Goal: Contribute content

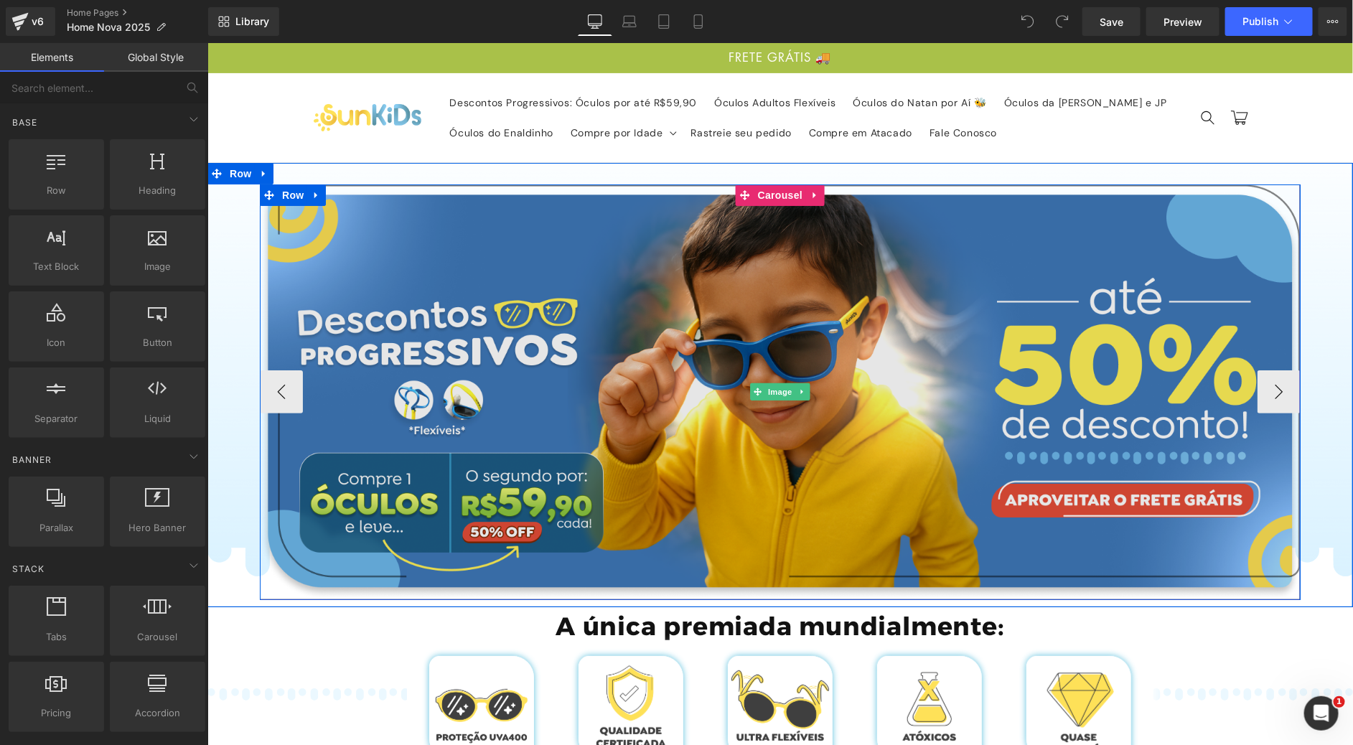
click at [847, 286] on img at bounding box center [779, 391] width 1041 height 415
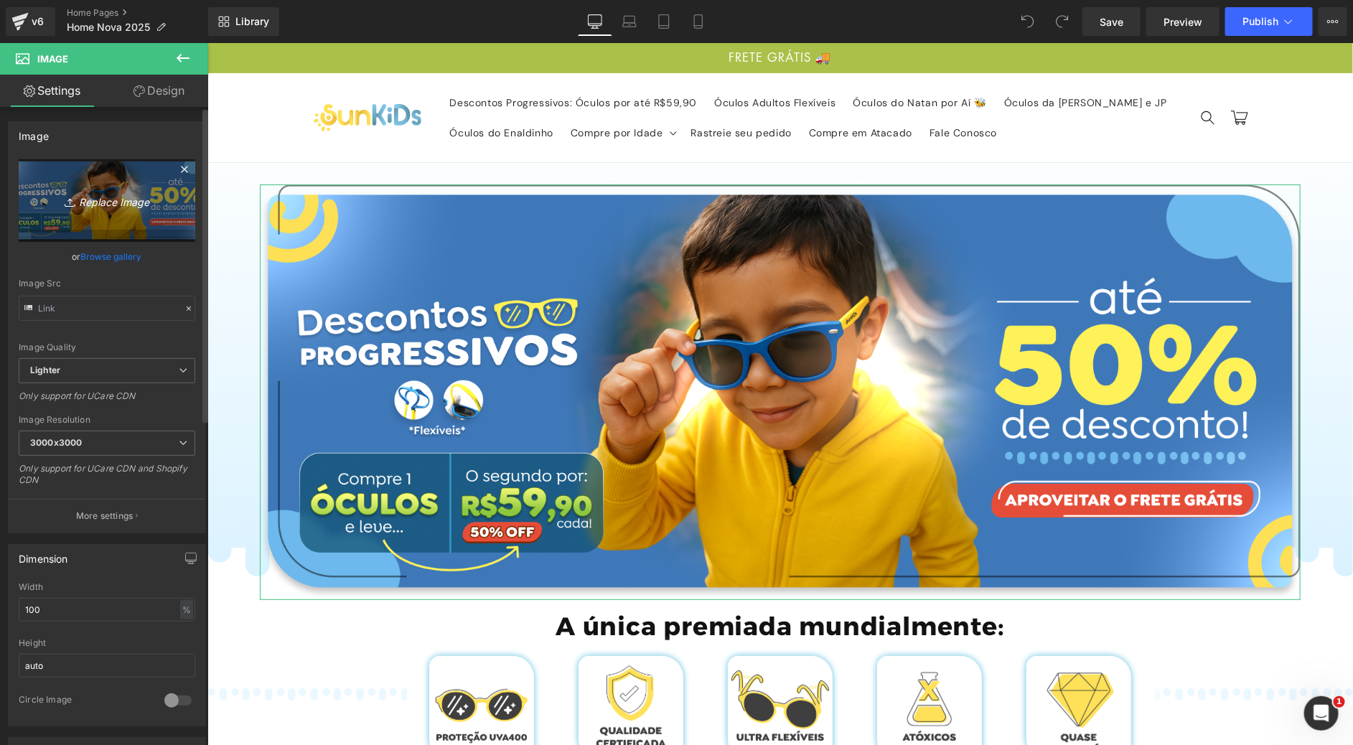
click at [70, 216] on link "Replace Image" at bounding box center [107, 200] width 177 height 83
click at [113, 200] on icon "Replace Image" at bounding box center [107, 201] width 115 height 18
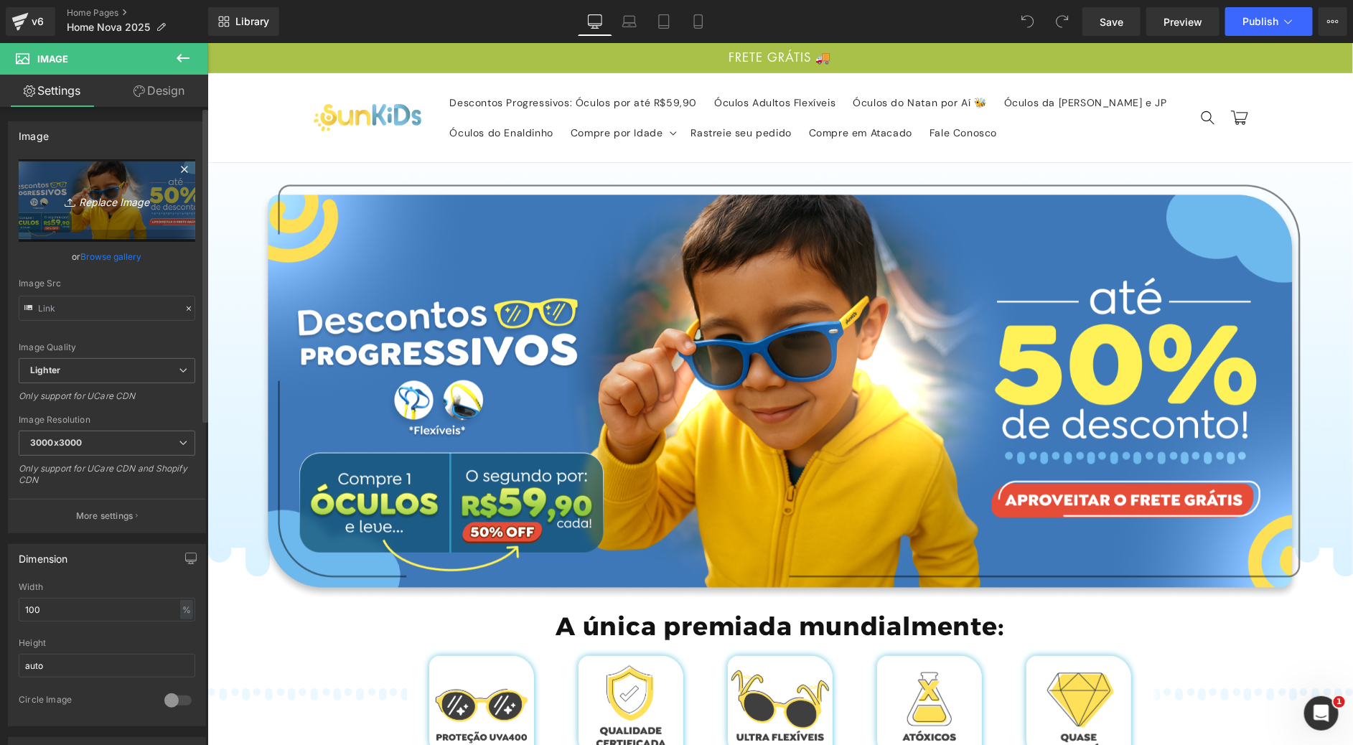
type input "C:\fakepath\Group 771.webp"
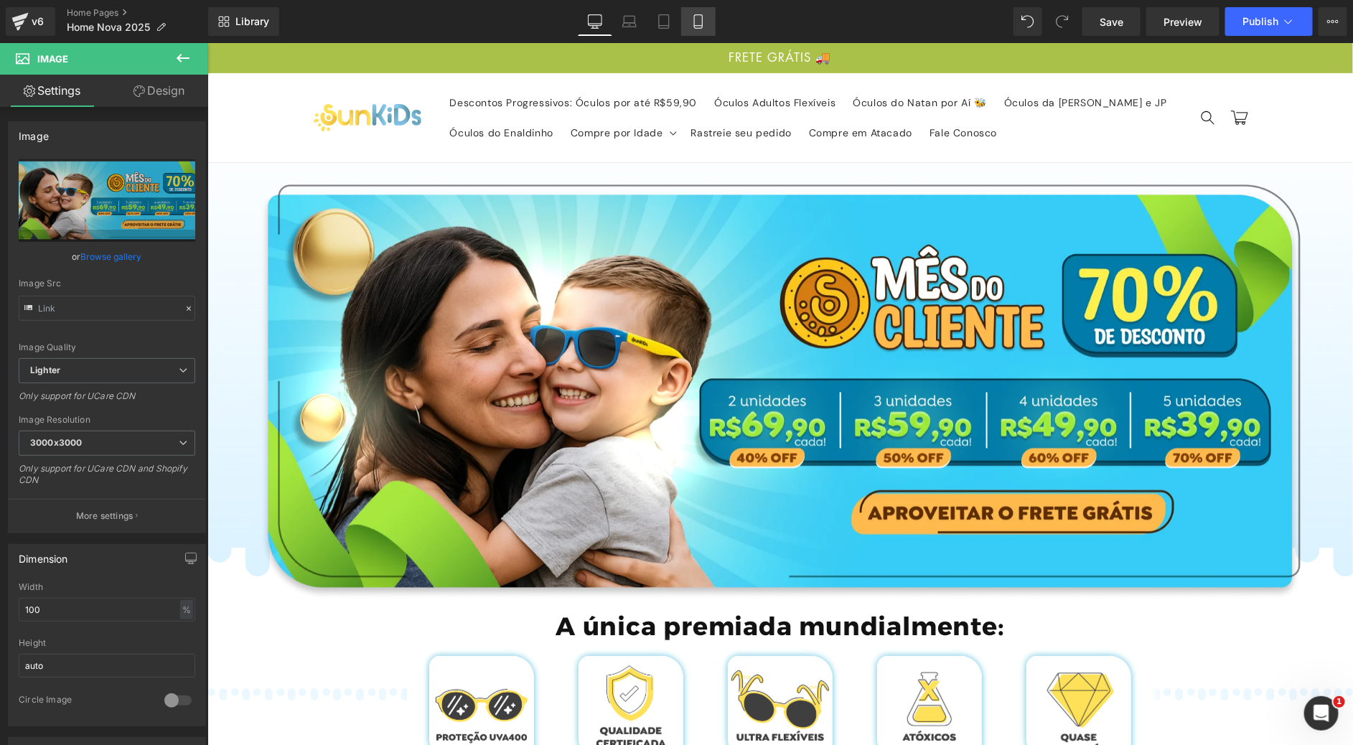
click at [713, 16] on link "Mobile" at bounding box center [698, 21] width 34 height 29
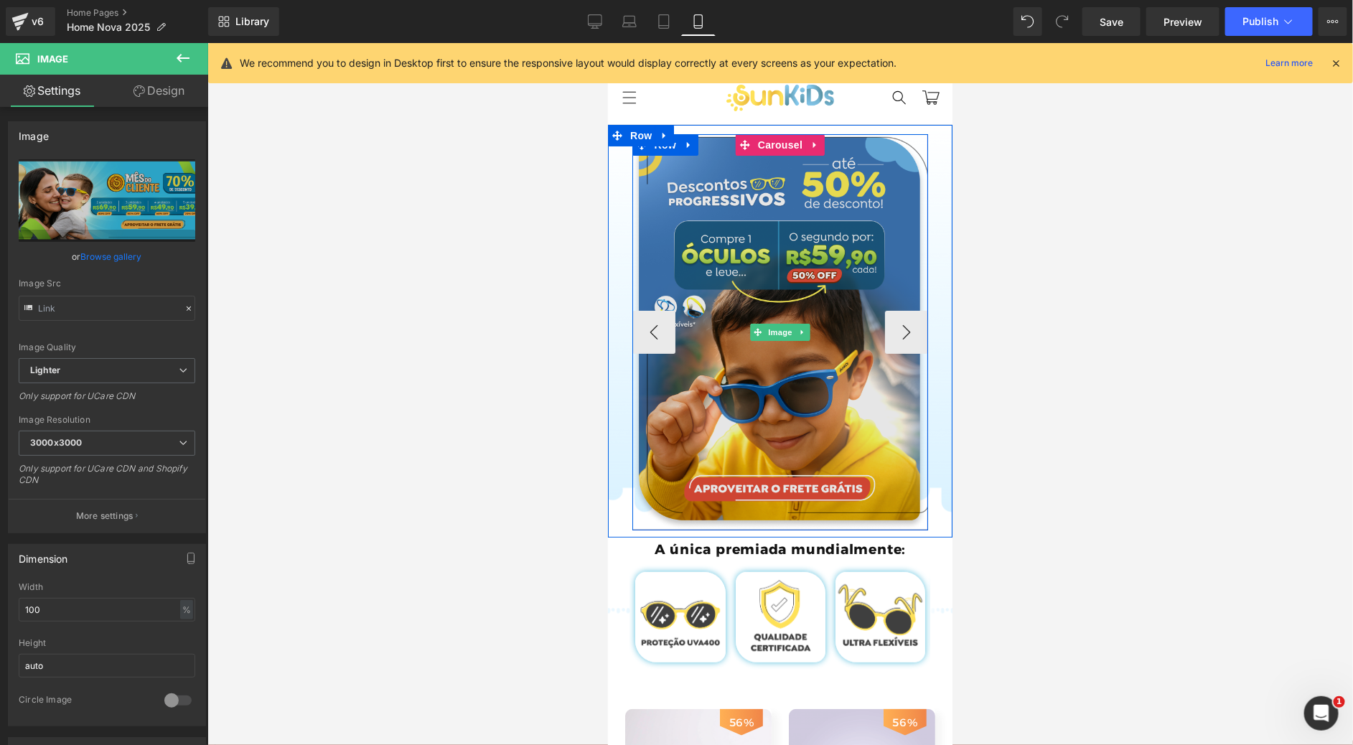
click at [751, 196] on img at bounding box center [779, 331] width 296 height 396
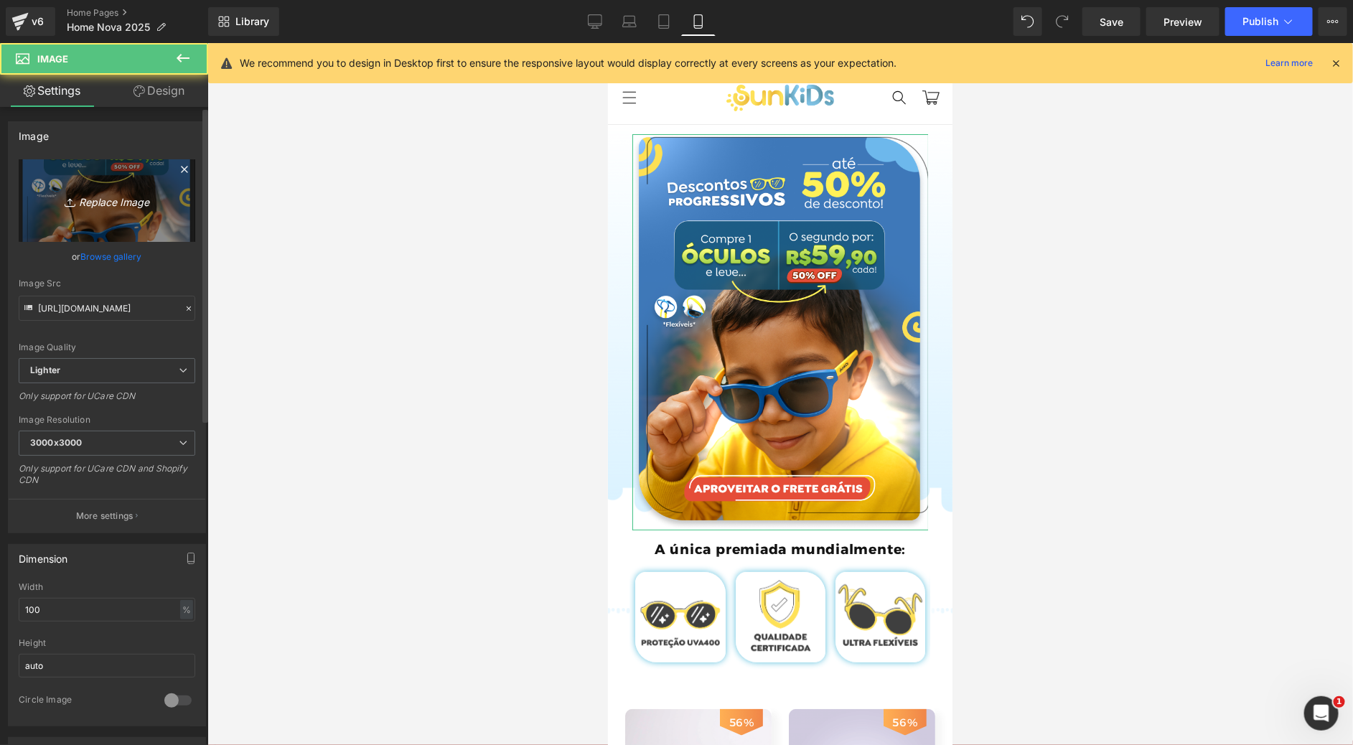
click at [121, 214] on link "Replace Image" at bounding box center [107, 200] width 177 height 83
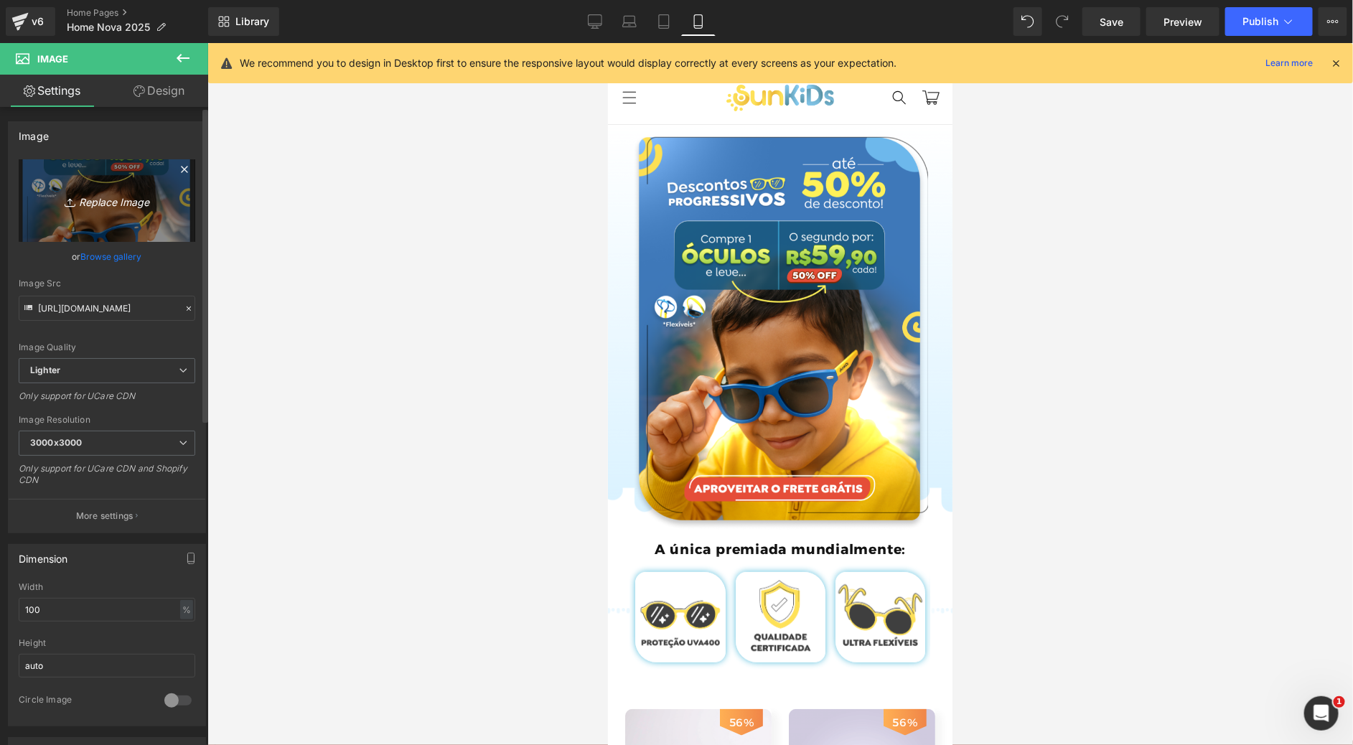
type input "C:\fakepath\Group 772.webp"
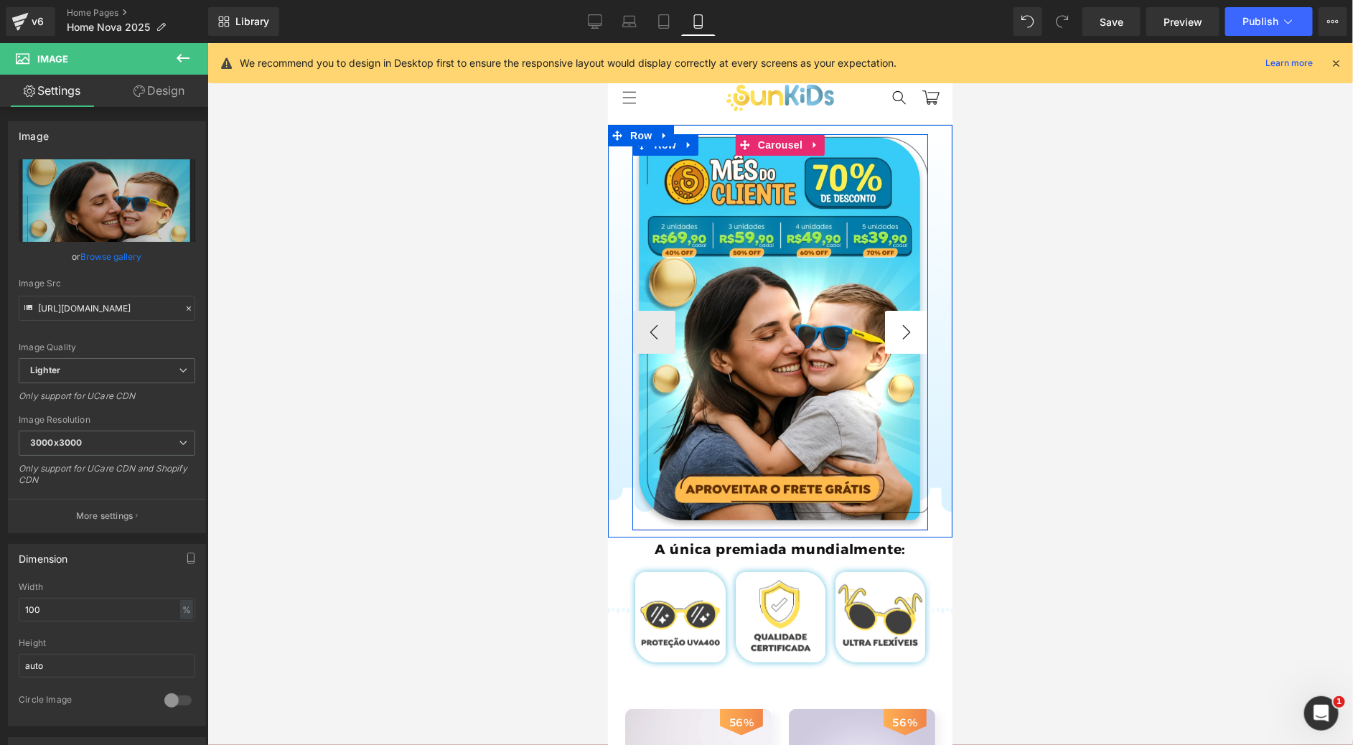
click at [891, 323] on button "›" at bounding box center [905, 331] width 43 height 43
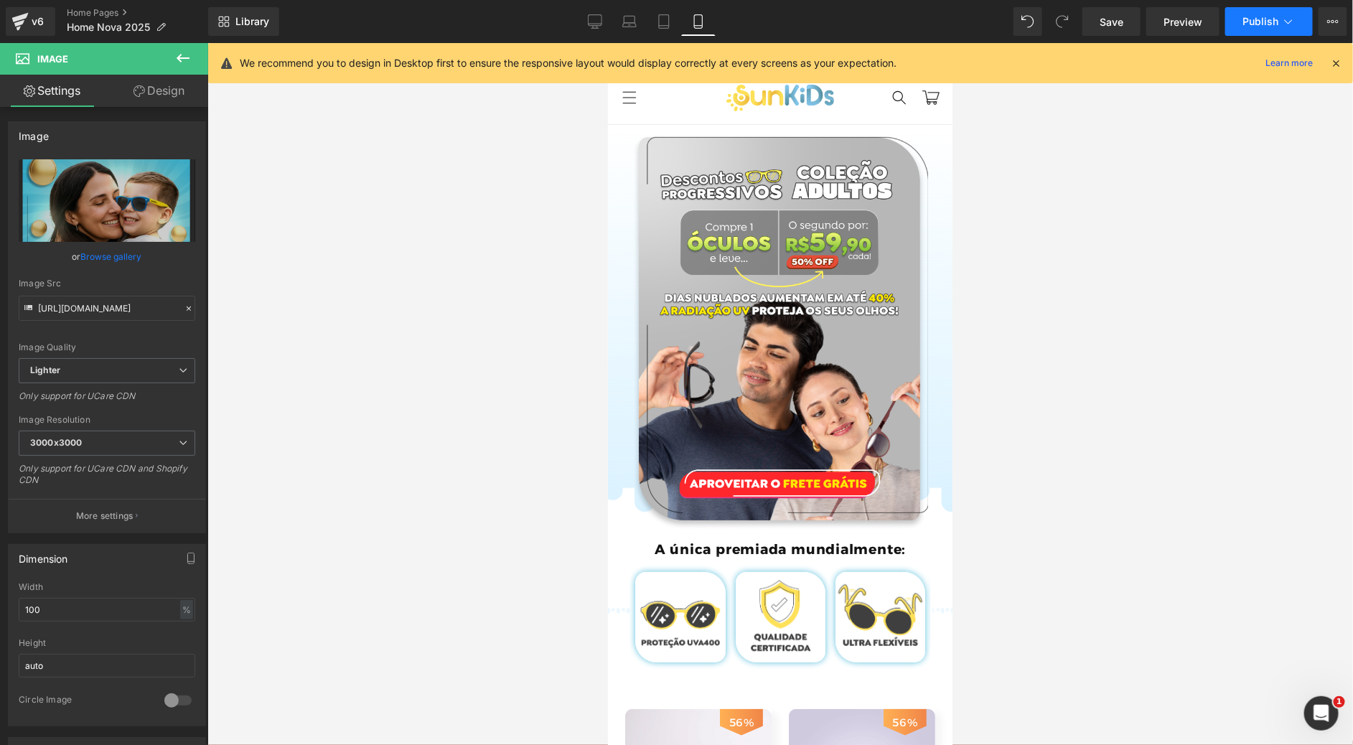
click at [1271, 24] on span "Publish" at bounding box center [1260, 21] width 36 height 11
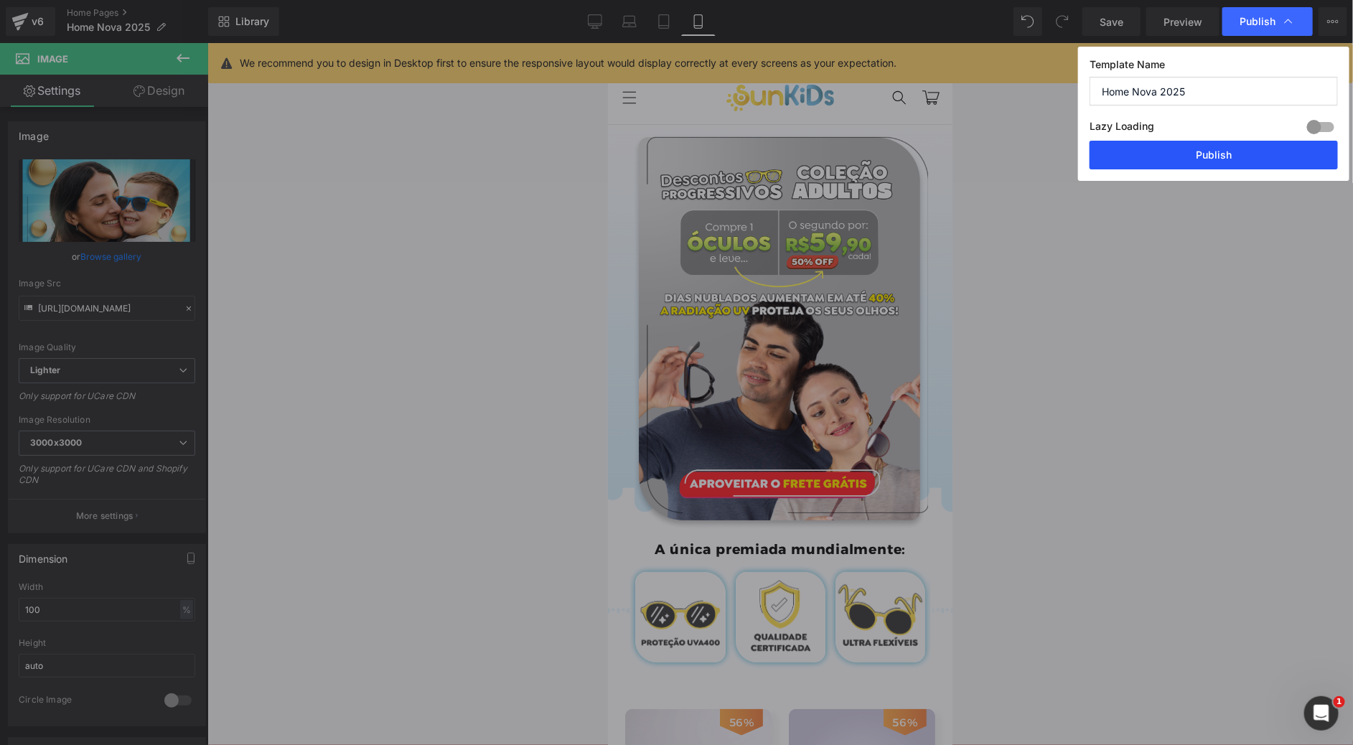
click at [1225, 160] on button "Publish" at bounding box center [1213, 155] width 248 height 29
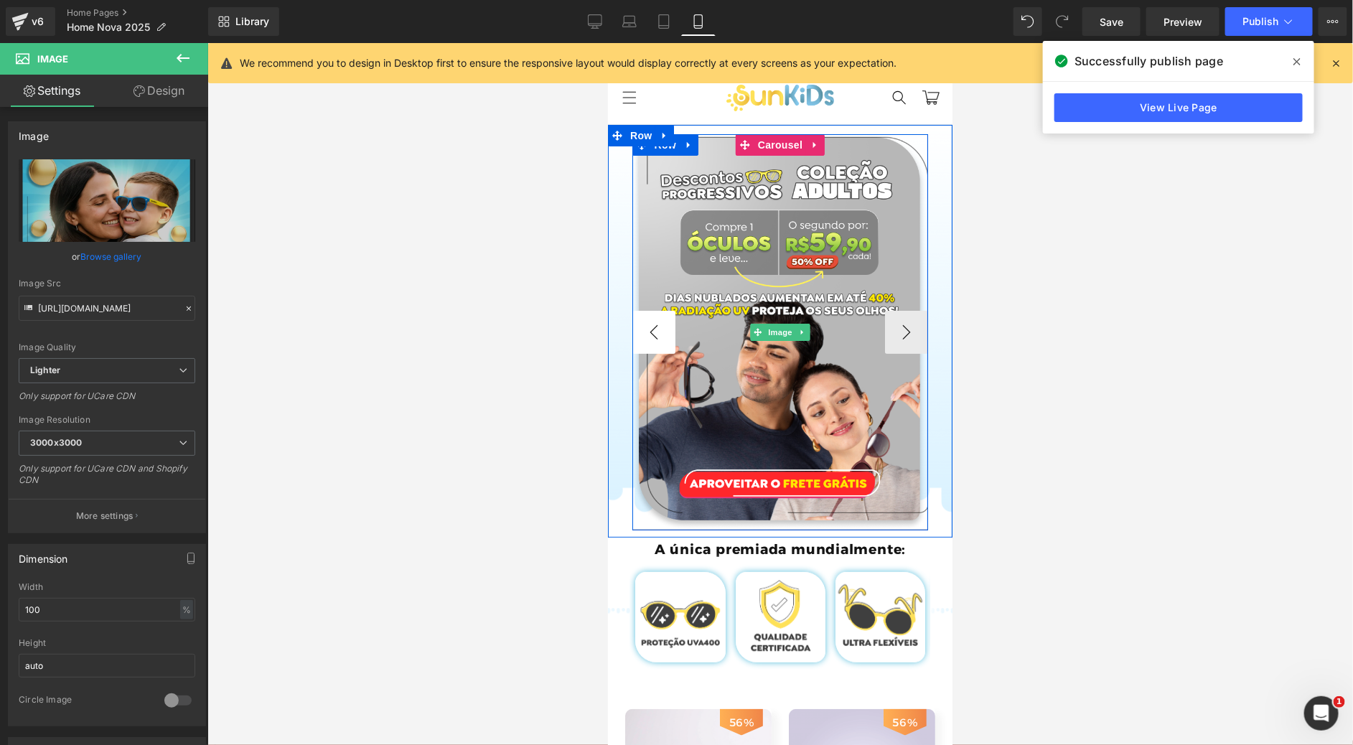
click at [651, 324] on button "‹" at bounding box center [652, 331] width 43 height 43
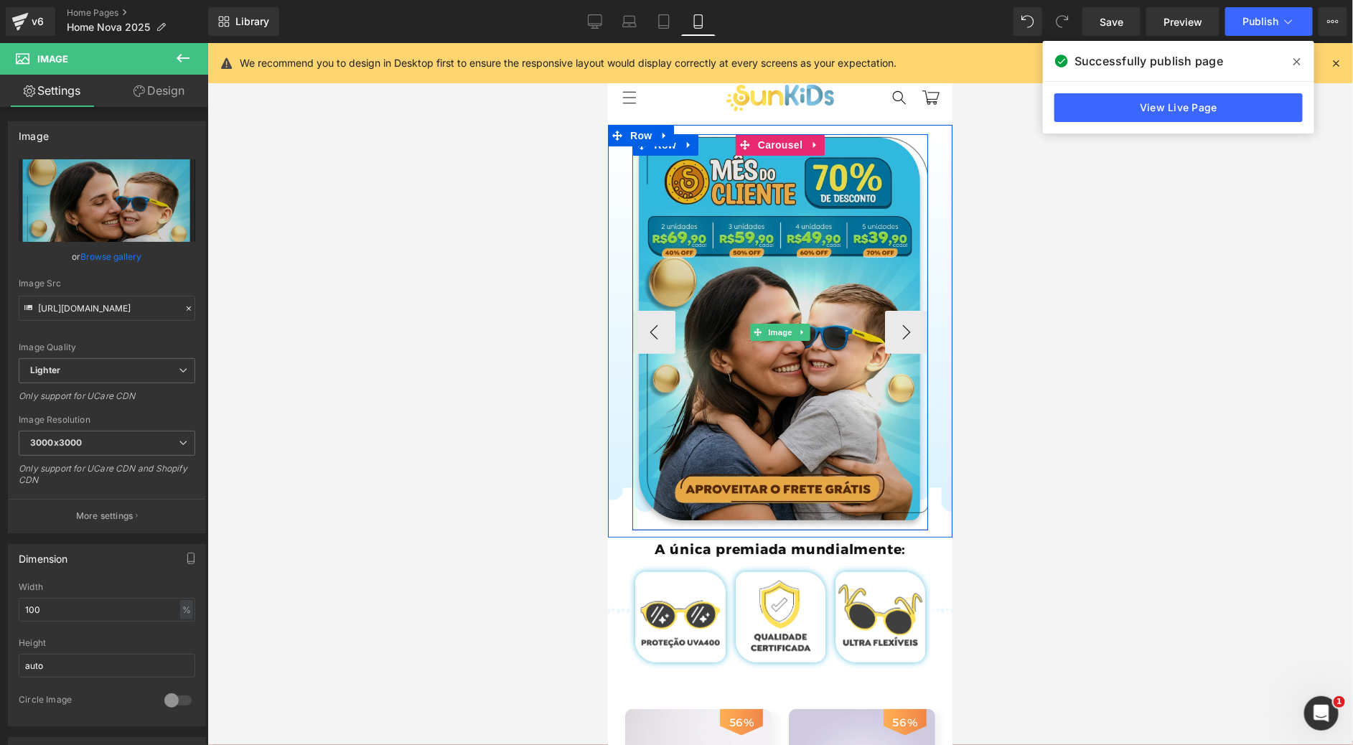
click at [745, 220] on img at bounding box center [779, 331] width 296 height 396
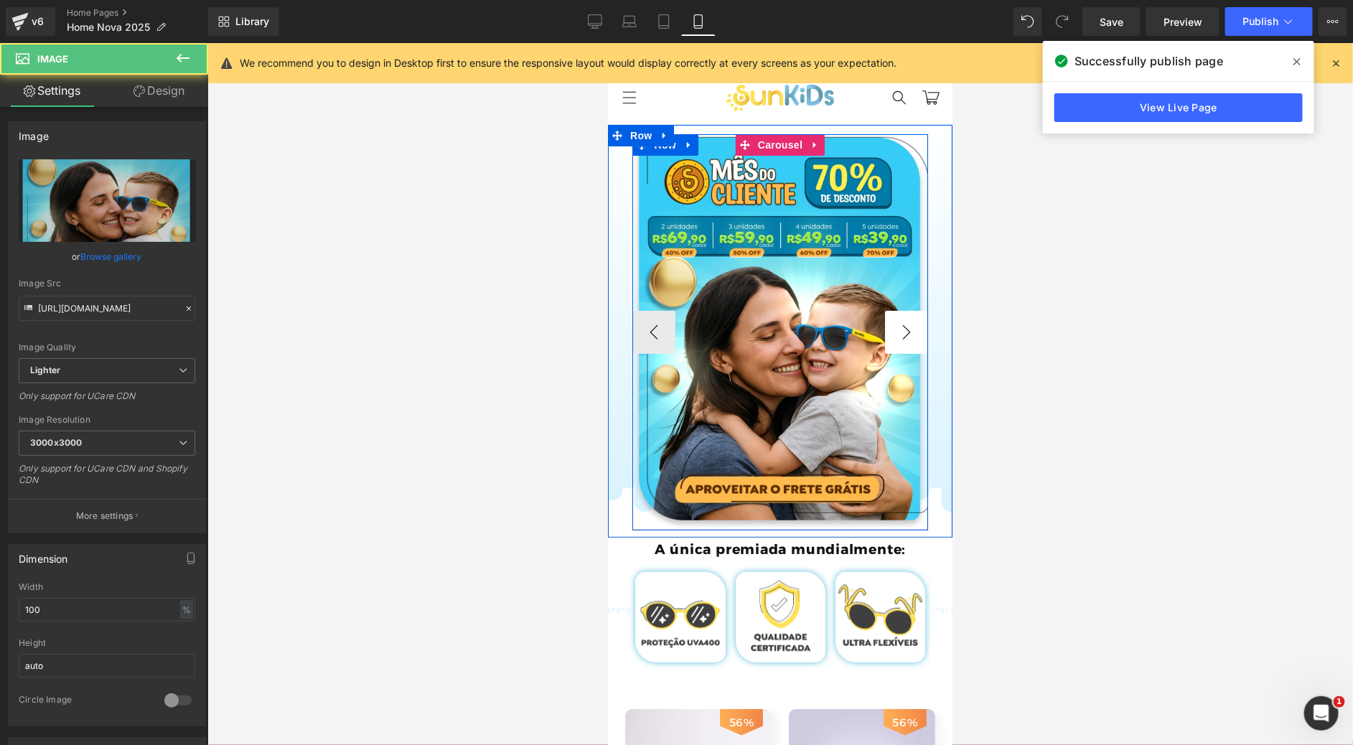
click at [887, 340] on button "›" at bounding box center [905, 331] width 43 height 43
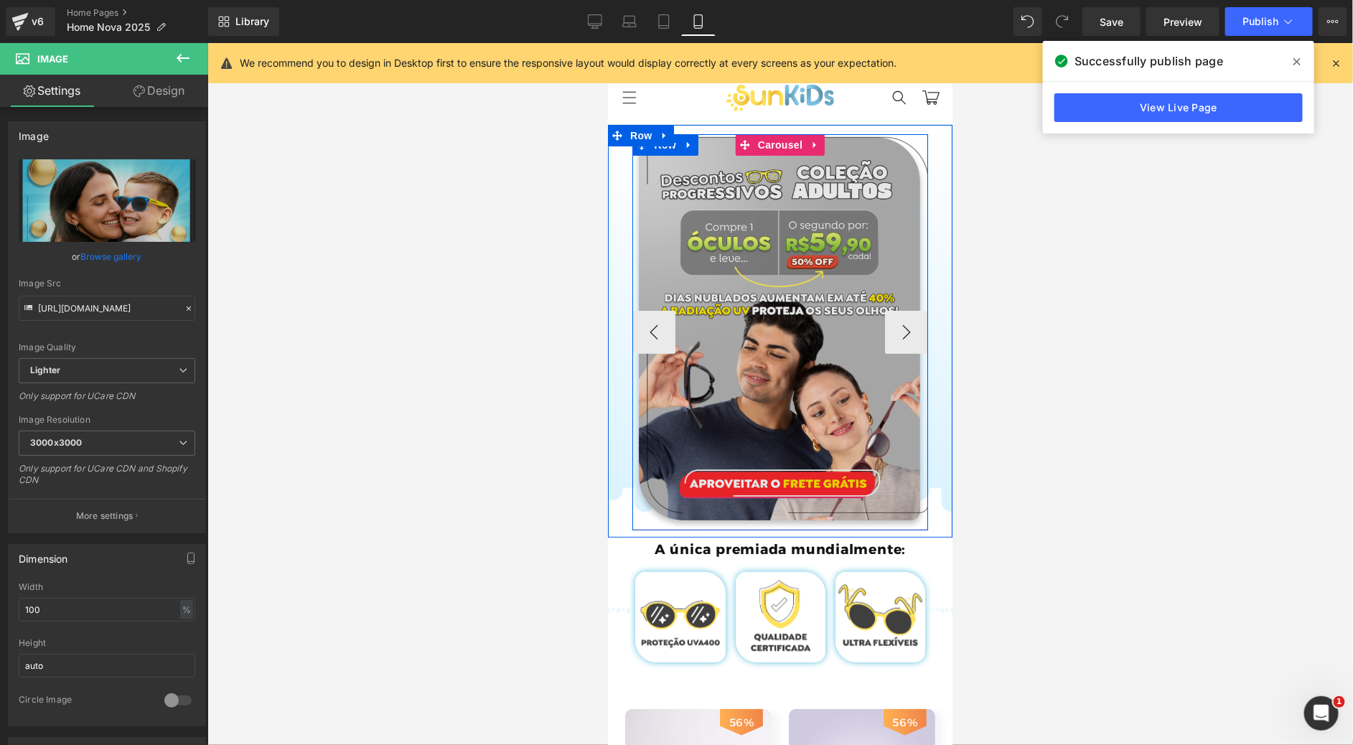
click at [775, 243] on img at bounding box center [779, 331] width 296 height 396
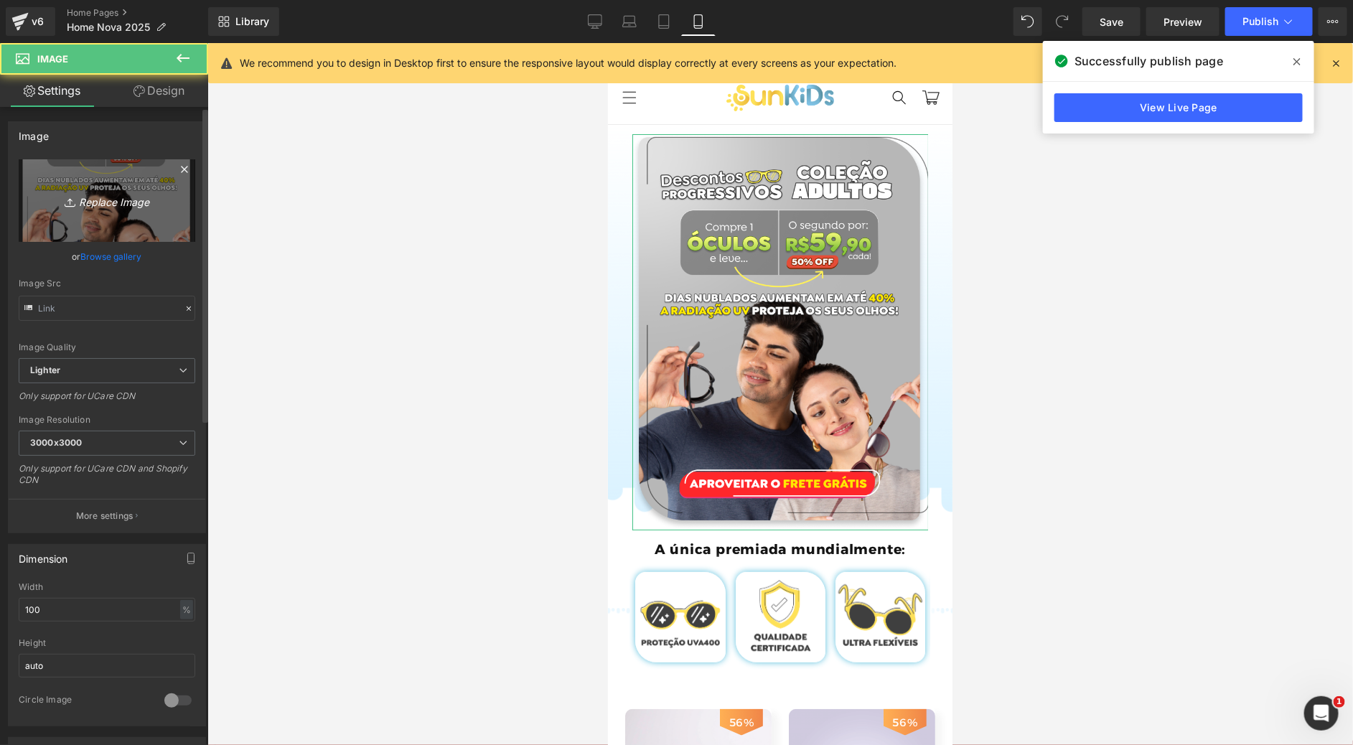
click at [82, 207] on icon "Replace Image" at bounding box center [107, 201] width 115 height 18
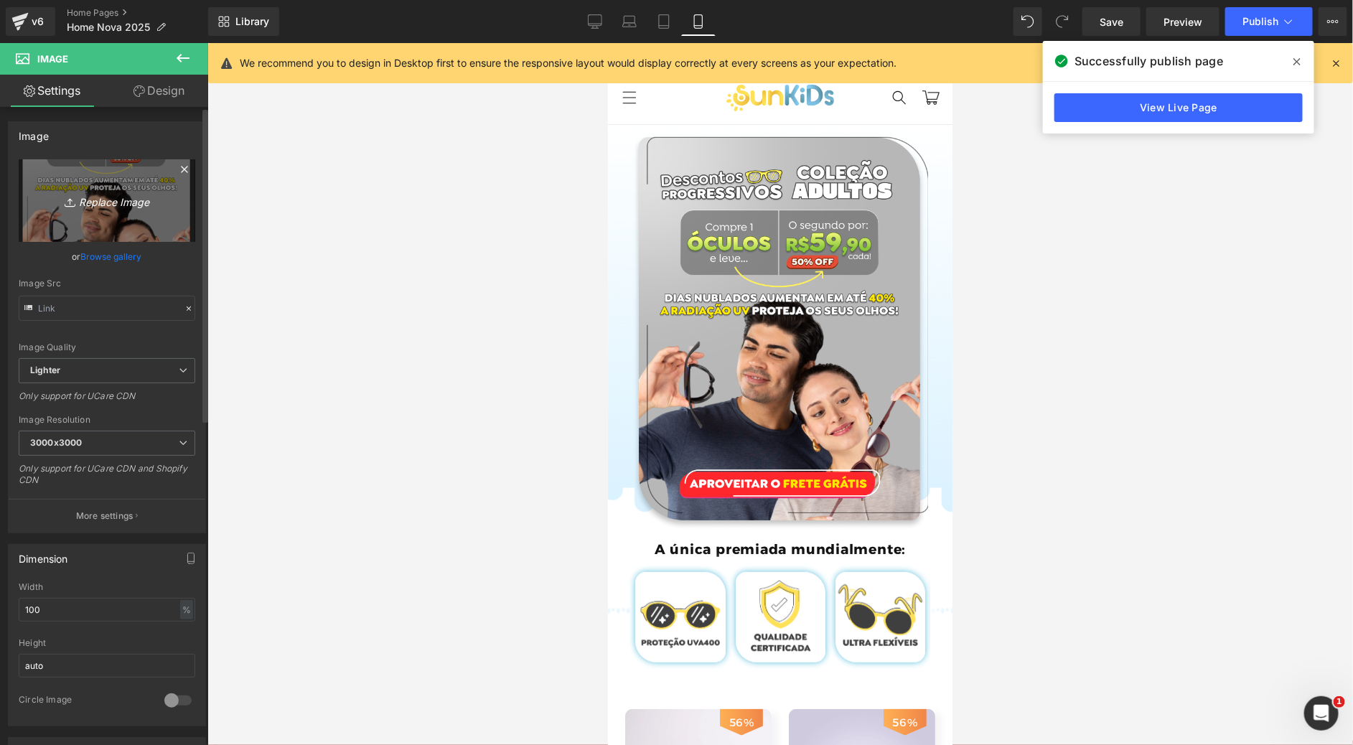
type input "C:\fakepath\Group 719.webp"
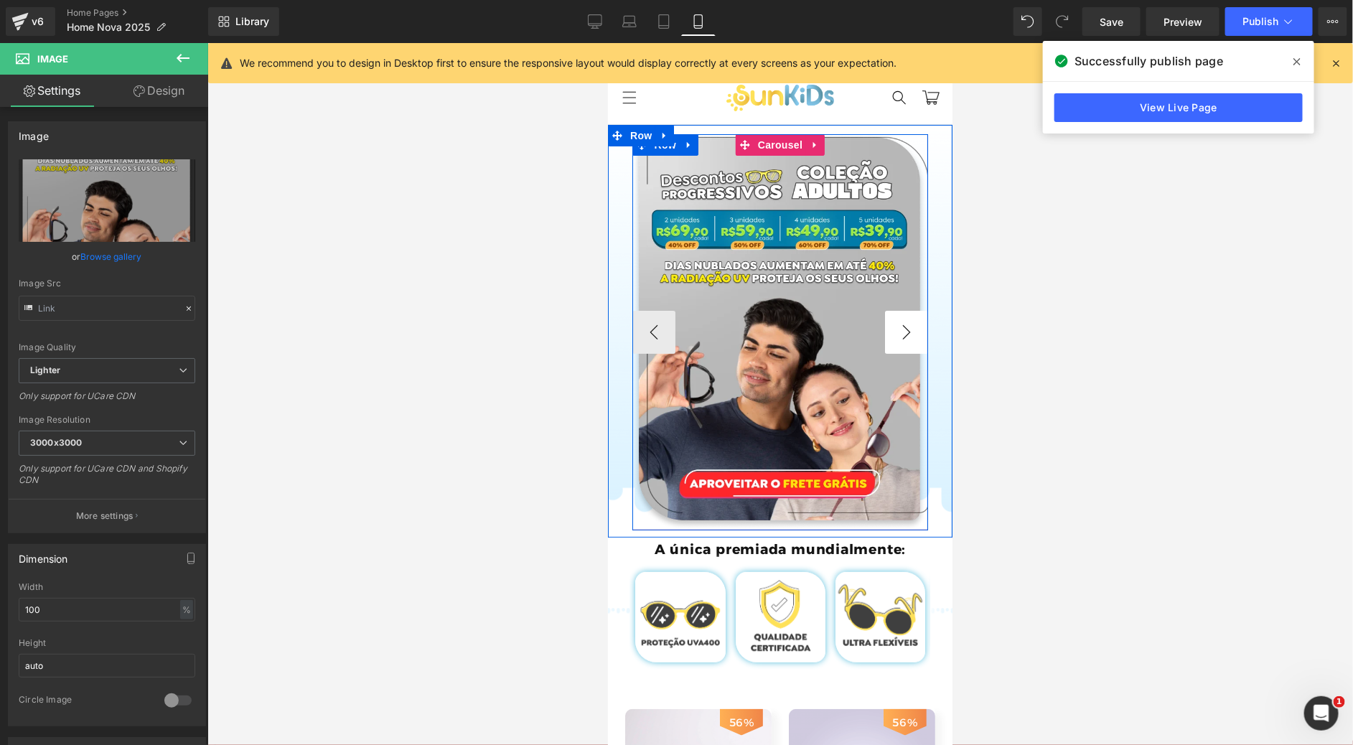
click at [893, 323] on button "›" at bounding box center [905, 331] width 43 height 43
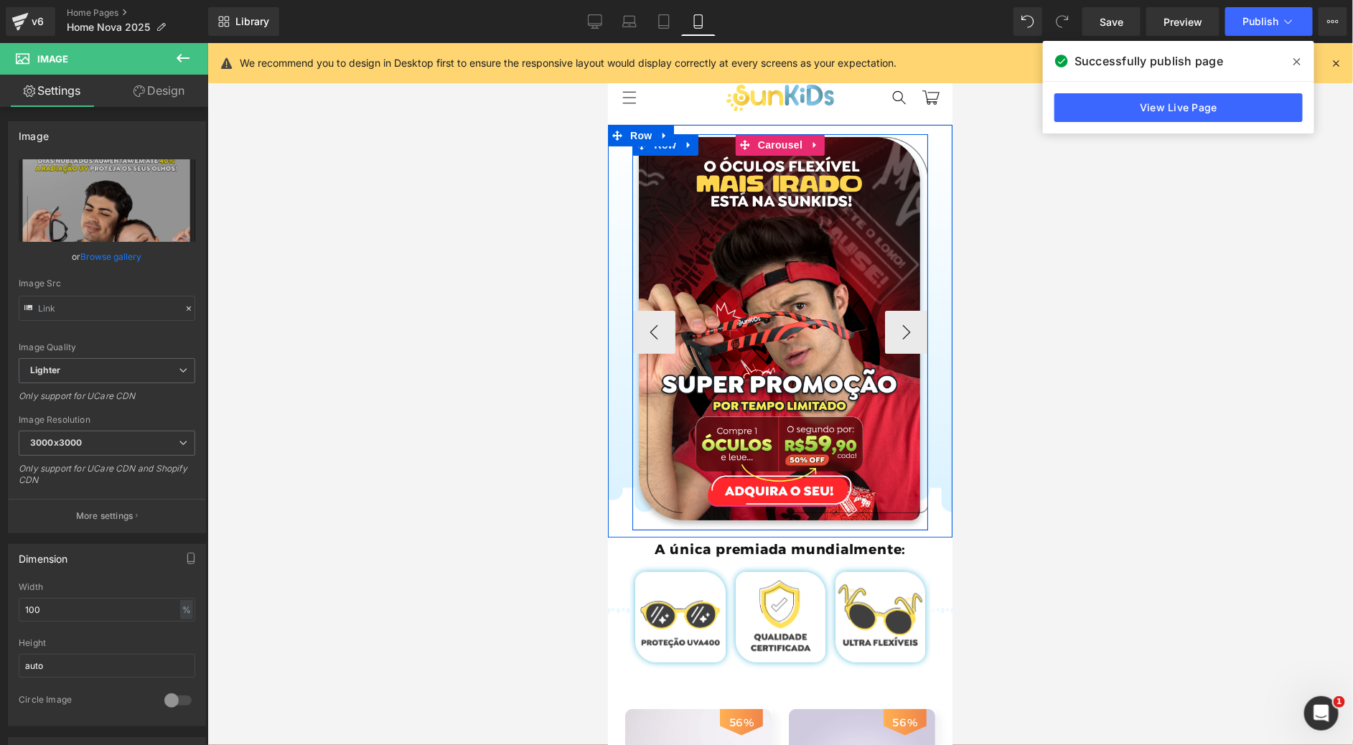
click at [628, 239] on img at bounding box center [480, 331] width 296 height 396
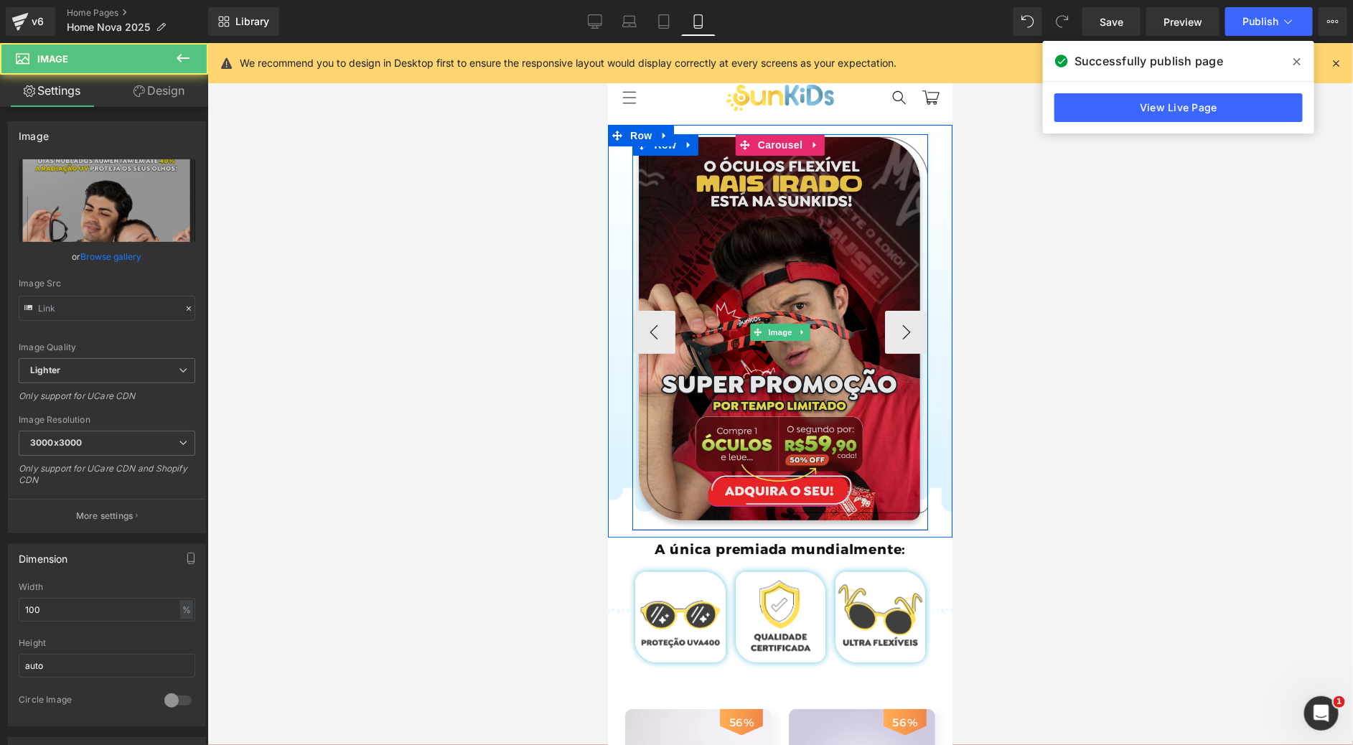
click at [756, 245] on img at bounding box center [779, 331] width 296 height 396
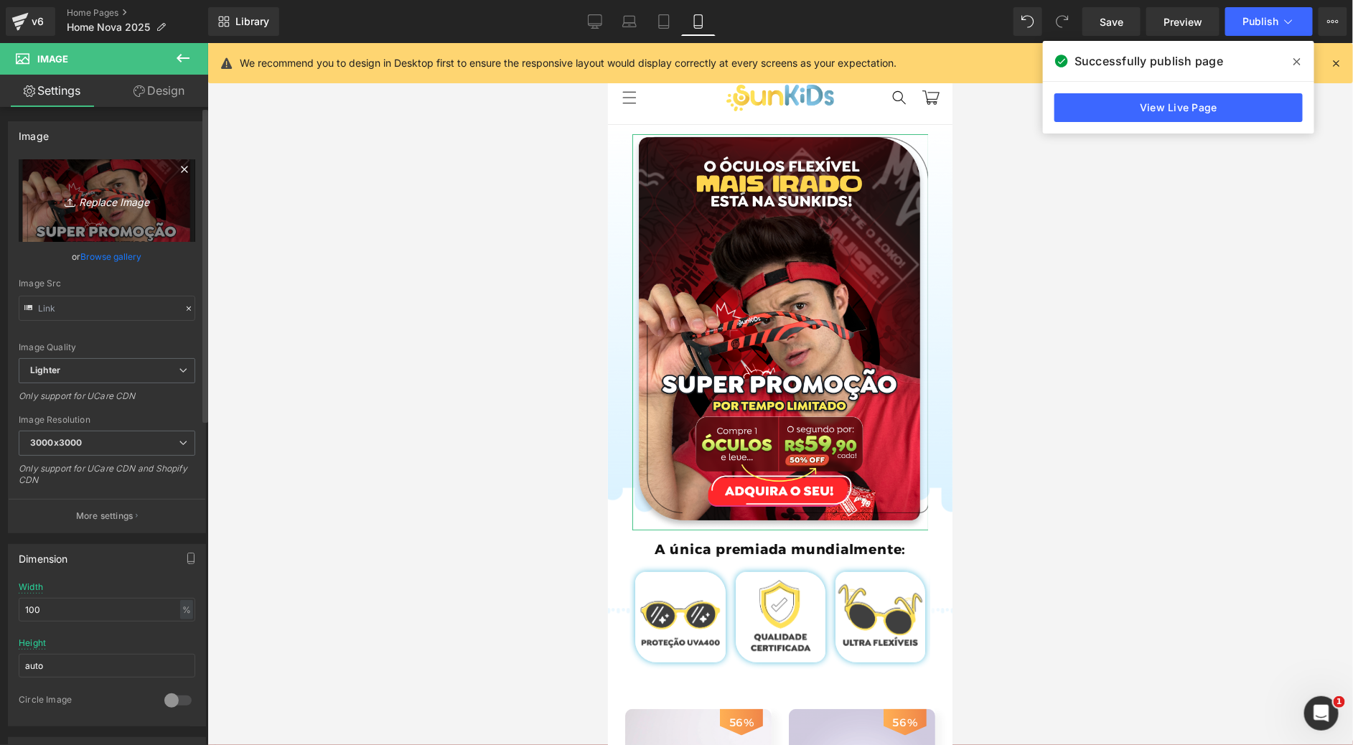
click at [127, 207] on icon "Replace Image" at bounding box center [107, 201] width 115 height 18
type input "C:\fakepath\Group 727.webp"
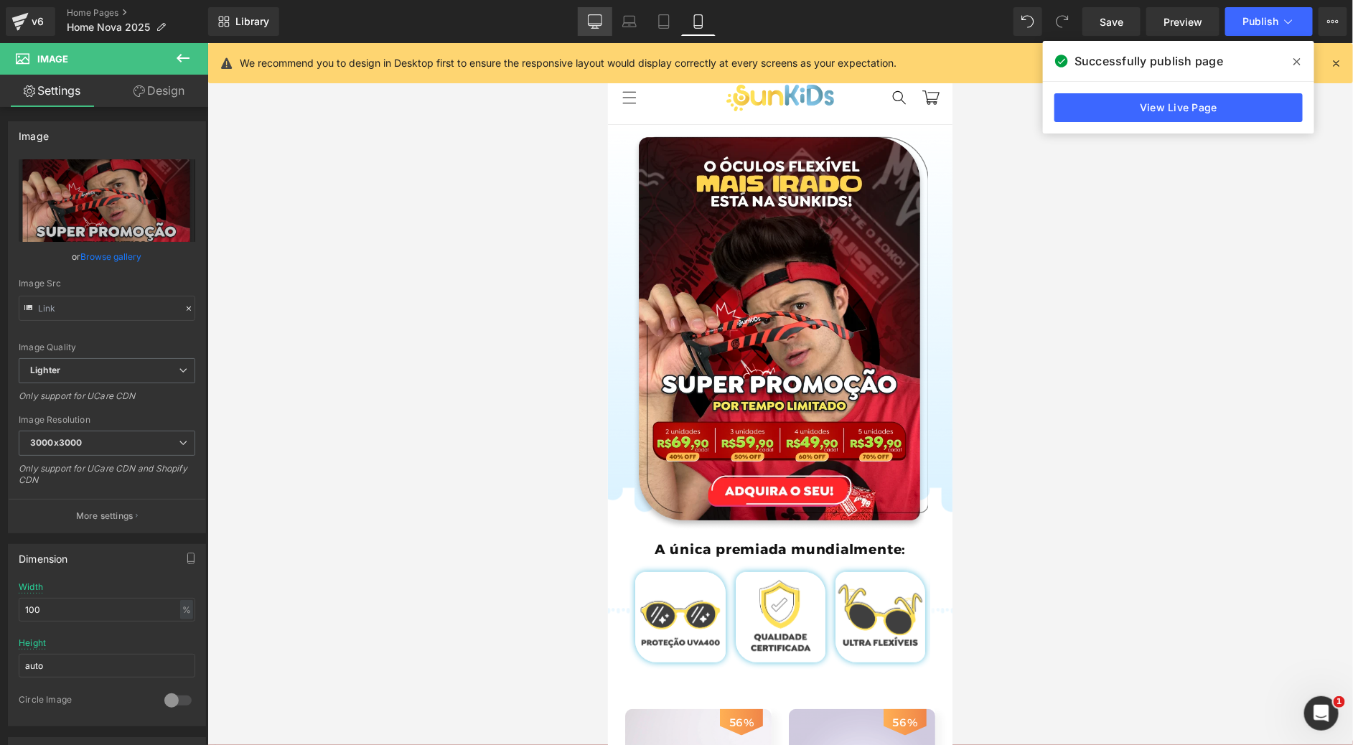
click at [591, 14] on icon at bounding box center [595, 21] width 14 height 14
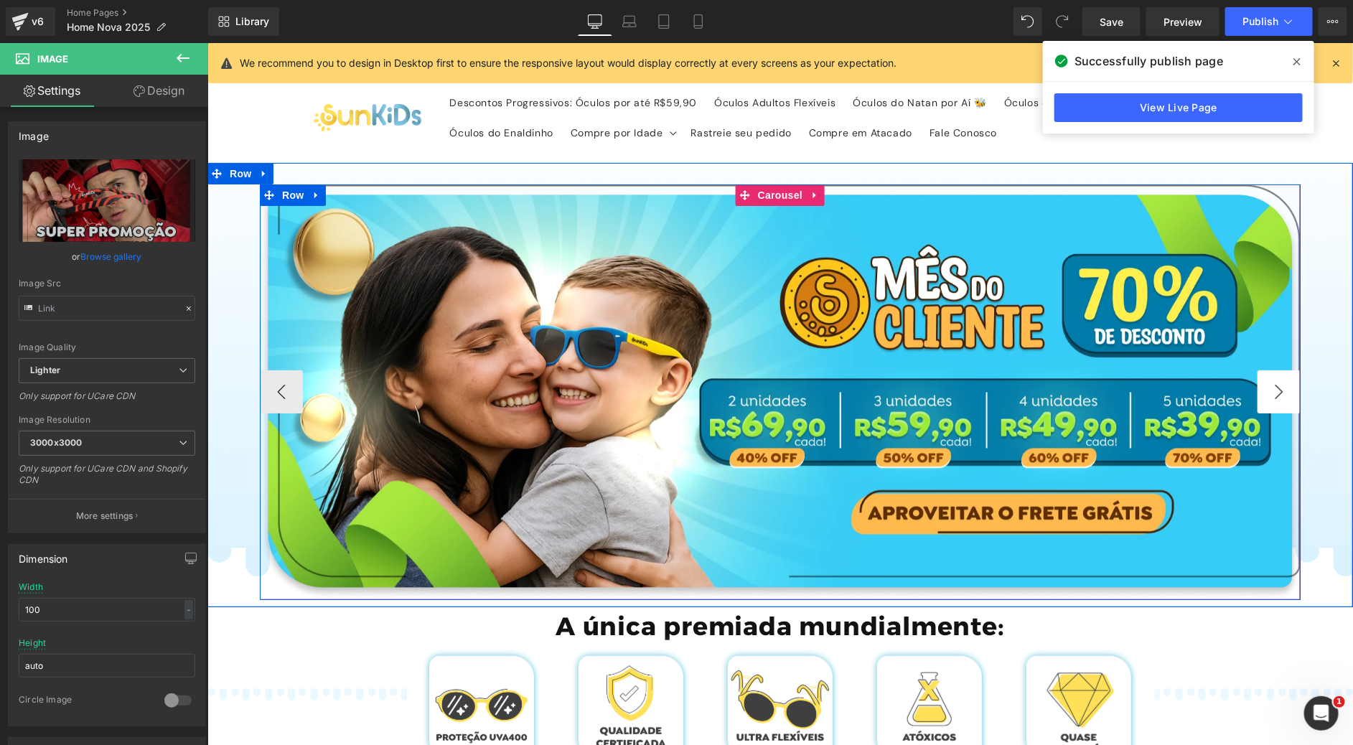
click at [1272, 400] on button "›" at bounding box center [1278, 391] width 43 height 43
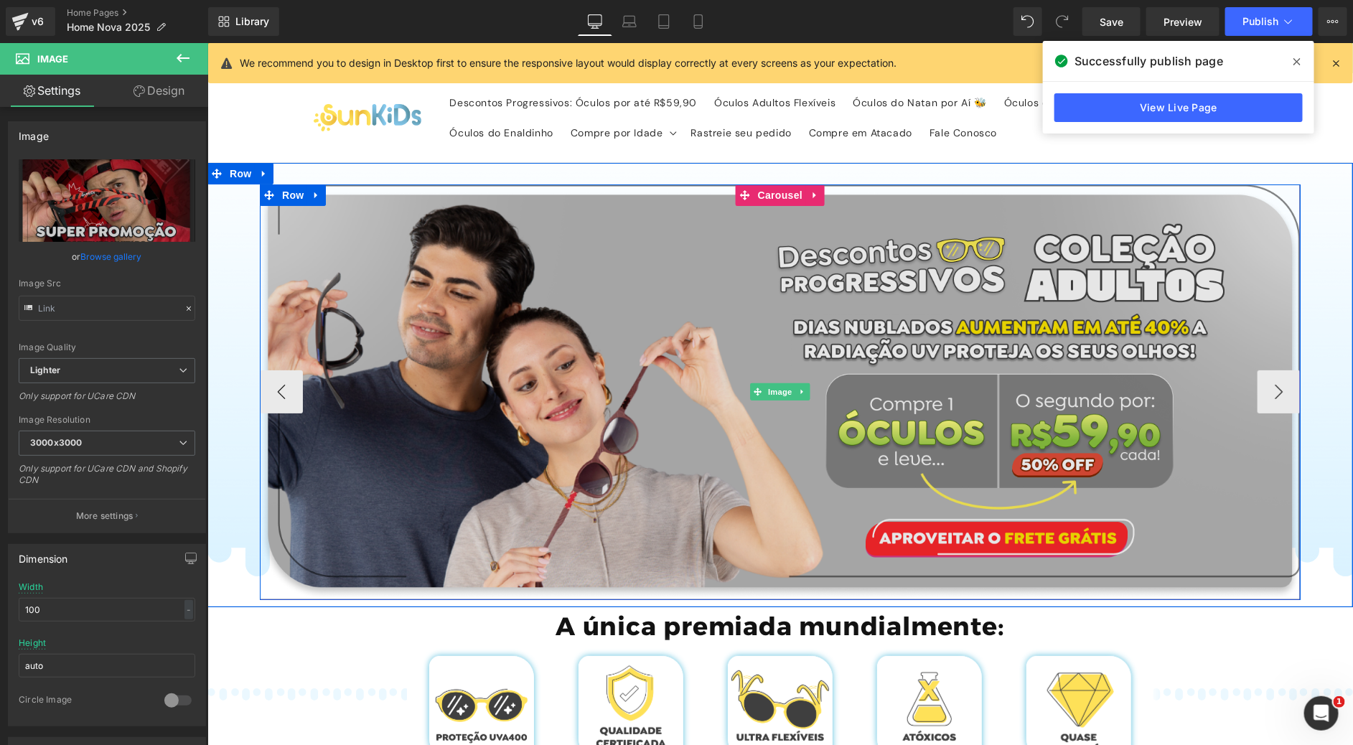
click at [736, 260] on img at bounding box center [779, 391] width 1041 height 415
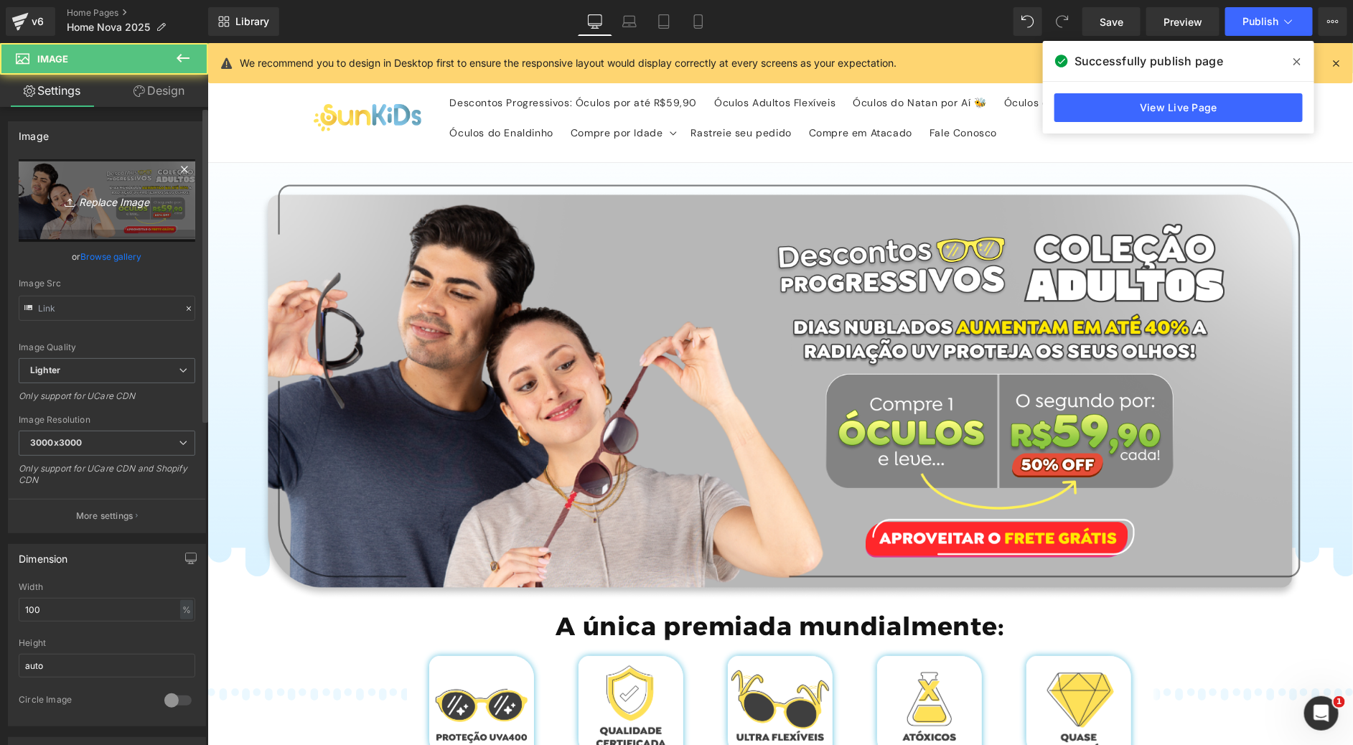
click at [57, 212] on link "Replace Image" at bounding box center [107, 200] width 177 height 83
type input "C:\fakepath\Group 718.webp"
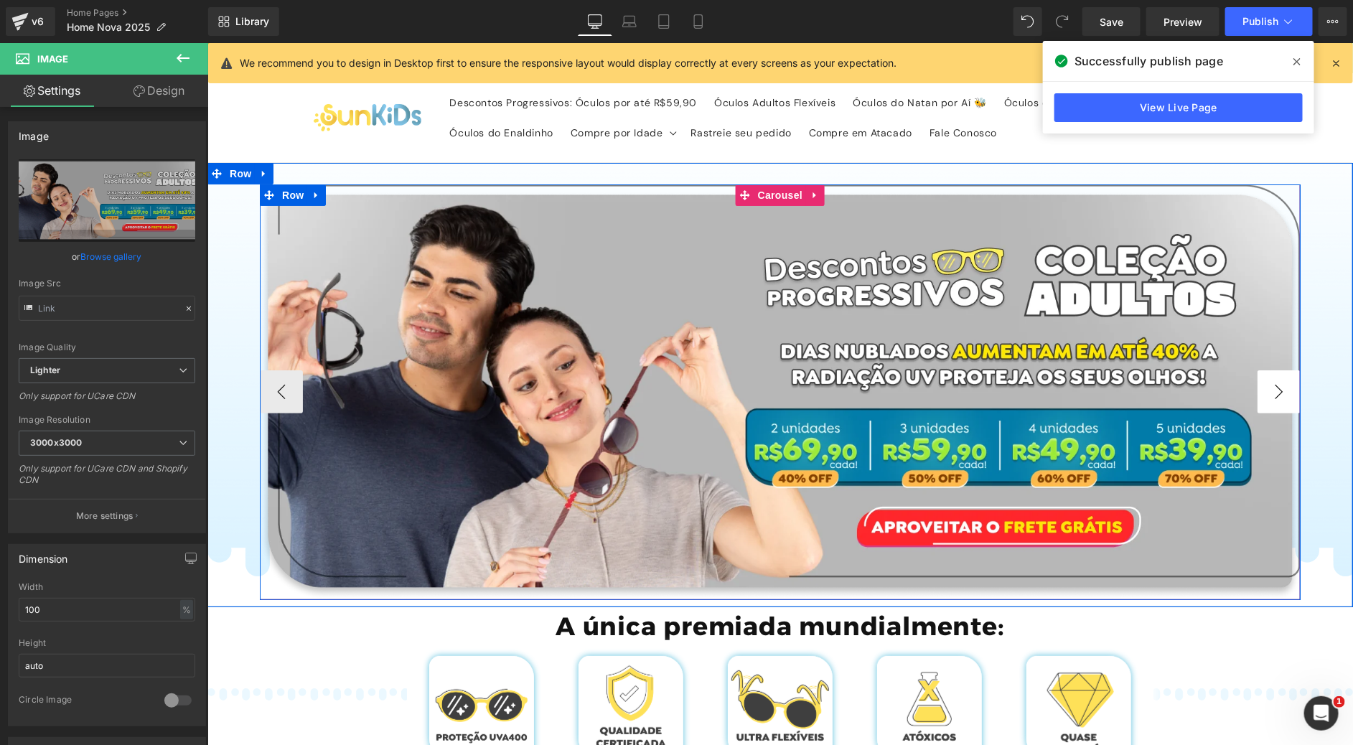
click at [1272, 385] on button "›" at bounding box center [1278, 391] width 43 height 43
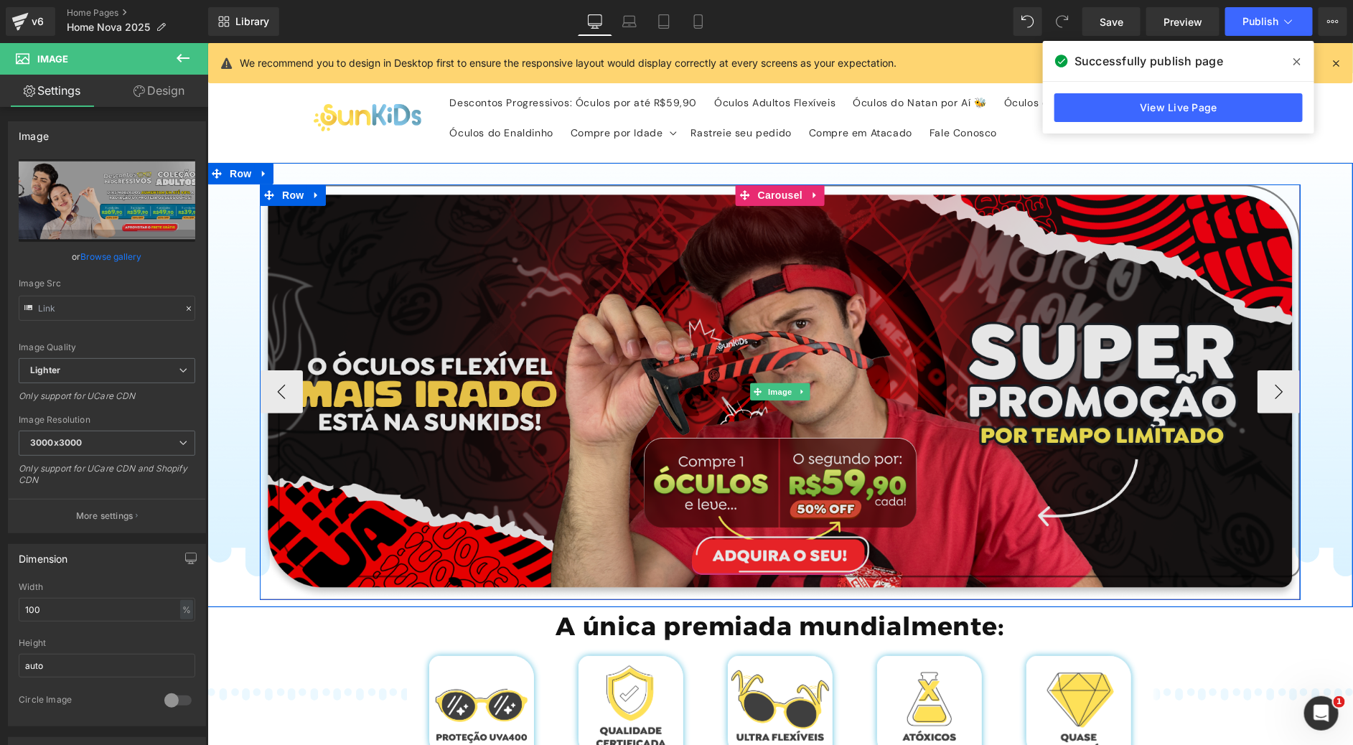
click at [751, 311] on img at bounding box center [779, 391] width 1041 height 415
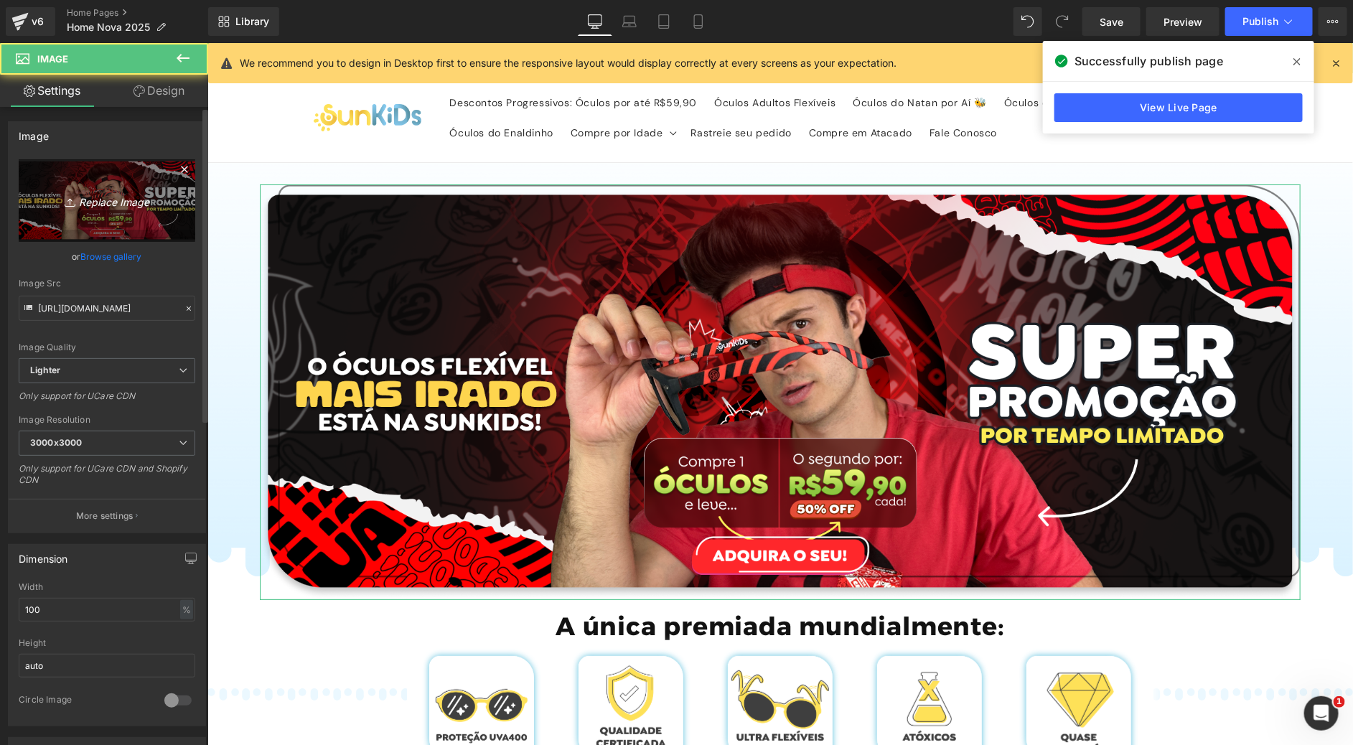
click at [118, 209] on icon "Replace Image" at bounding box center [107, 201] width 115 height 18
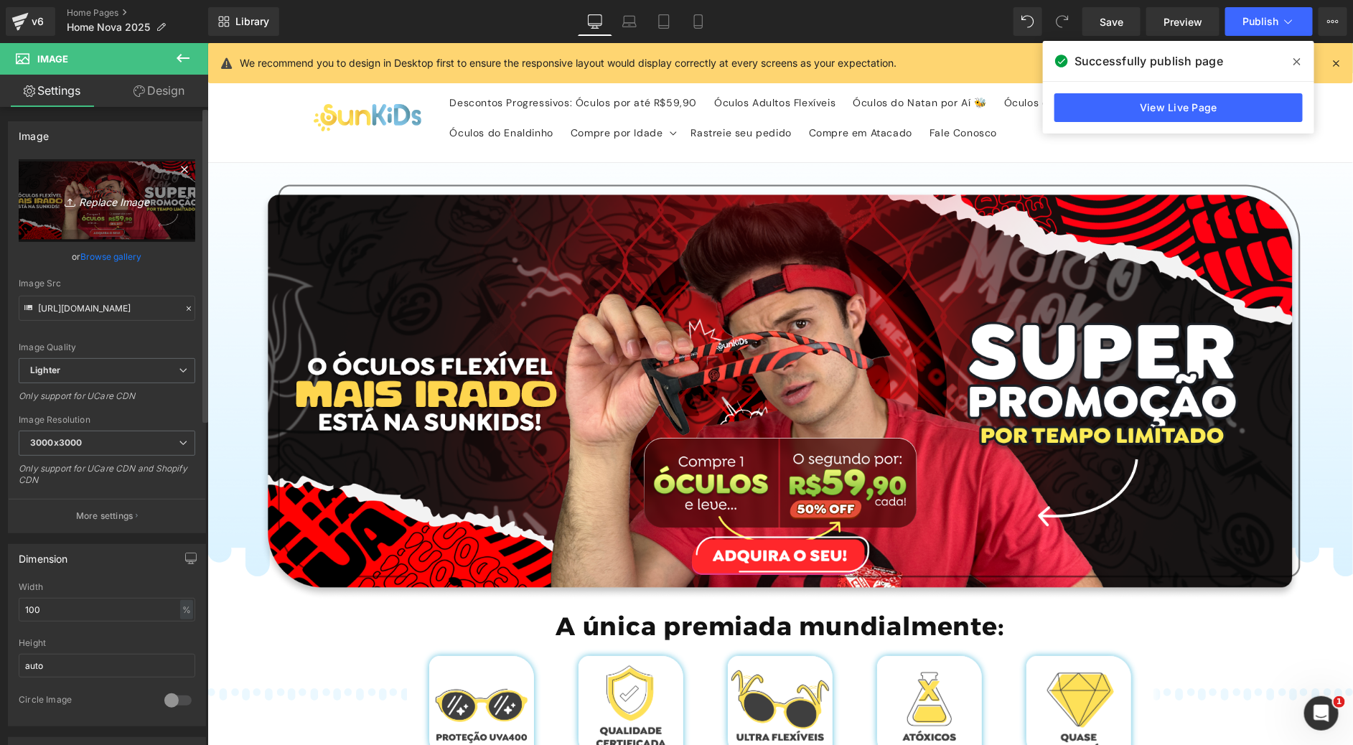
type input "C:\fakepath\Group 726.webp"
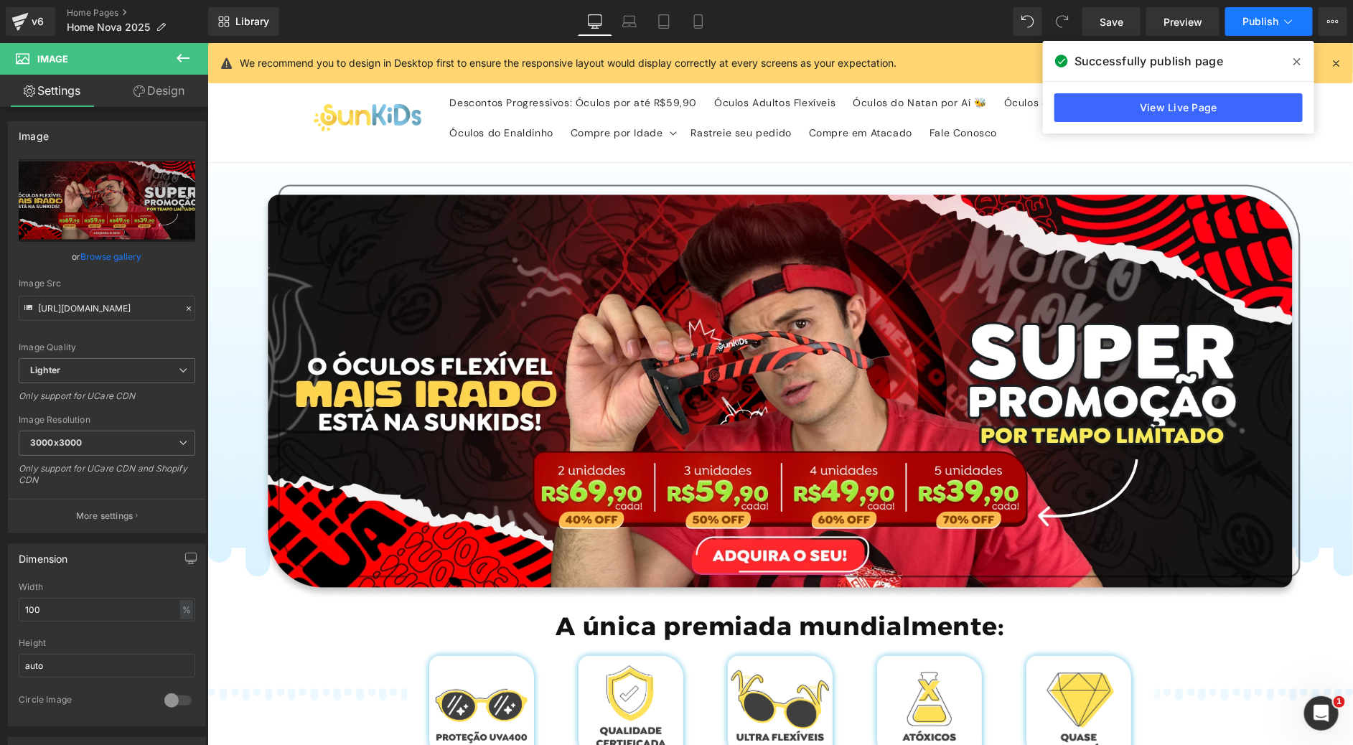
click at [1254, 24] on span "Publish" at bounding box center [1260, 21] width 36 height 11
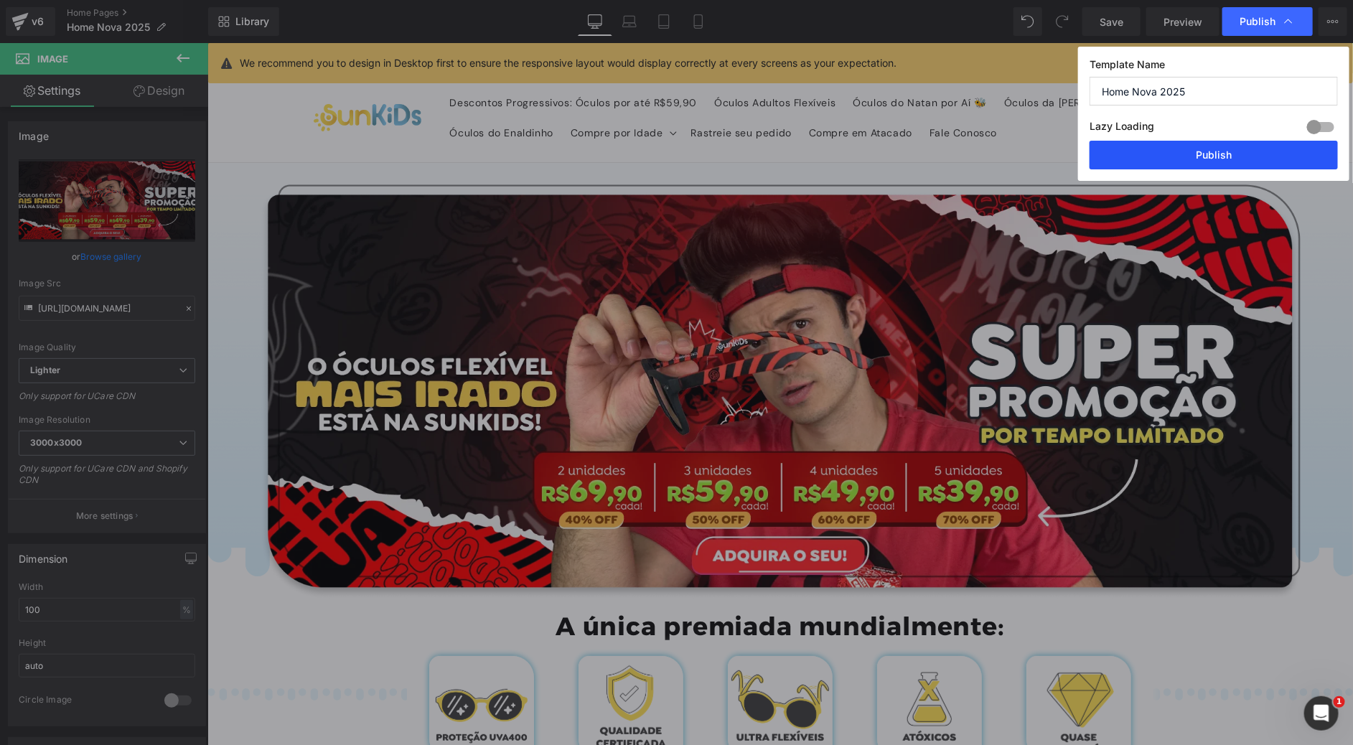
click at [1199, 149] on button "Publish" at bounding box center [1213, 155] width 248 height 29
